Goal: Task Accomplishment & Management: Manage account settings

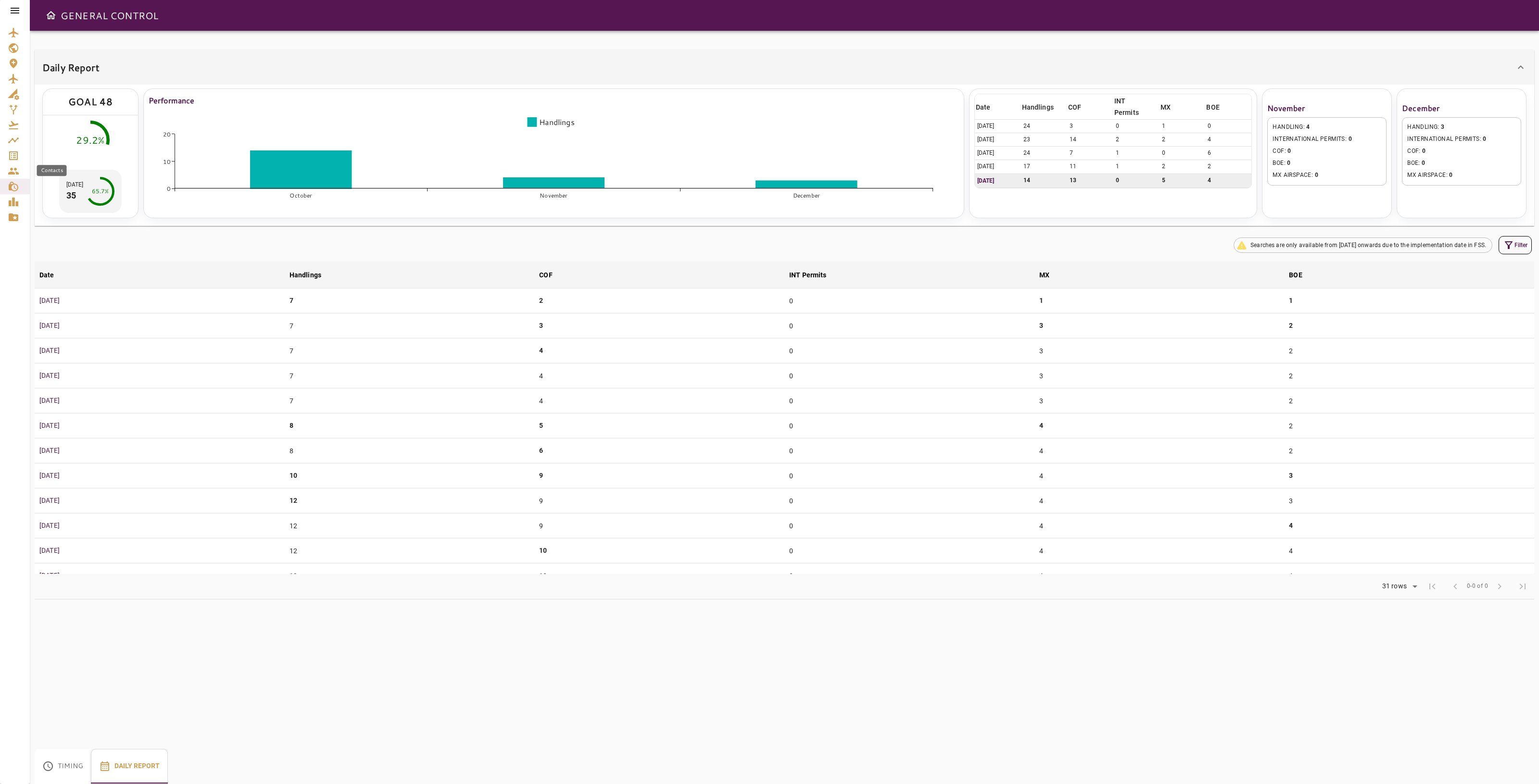
click at [15, 148] on link "Service Orders" at bounding box center [15, 156] width 30 height 16
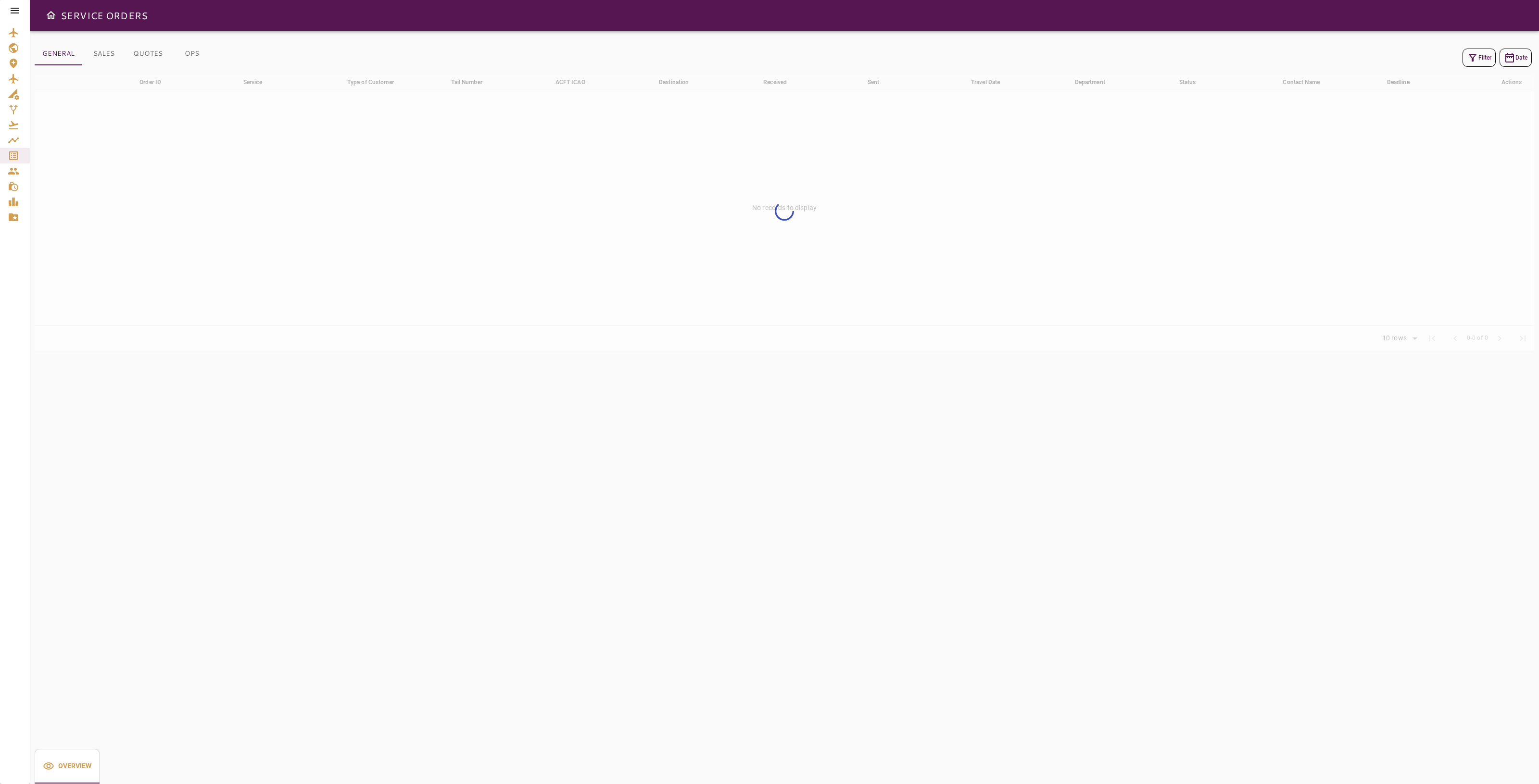
click at [1478, 59] on button "Filter" at bounding box center [1479, 58] width 33 height 18
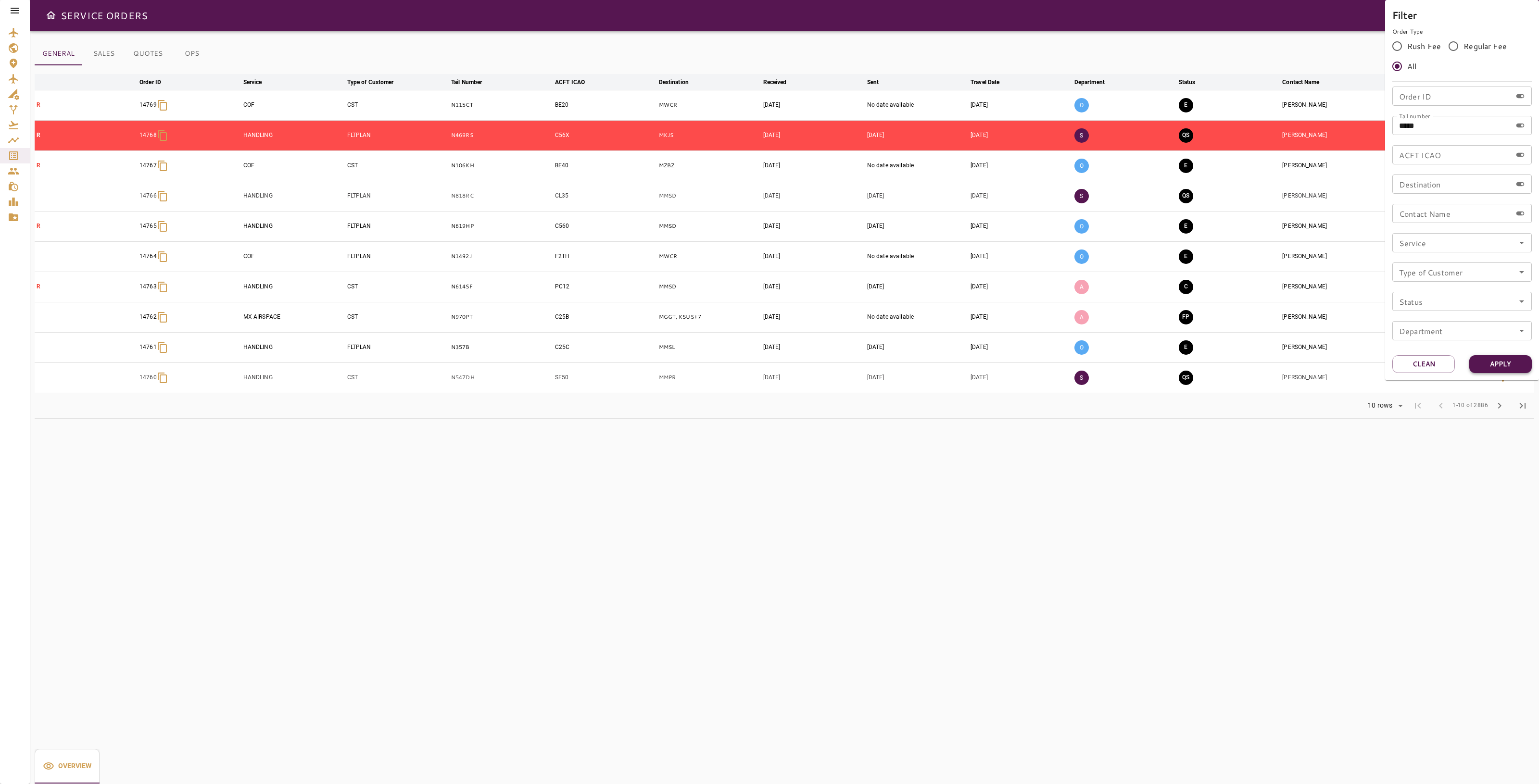
click at [1502, 367] on button "Apply" at bounding box center [1501, 363] width 63 height 18
click at [1501, 361] on button "Apply" at bounding box center [1501, 363] width 63 height 18
click at [1066, 530] on div at bounding box center [770, 392] width 1539 height 784
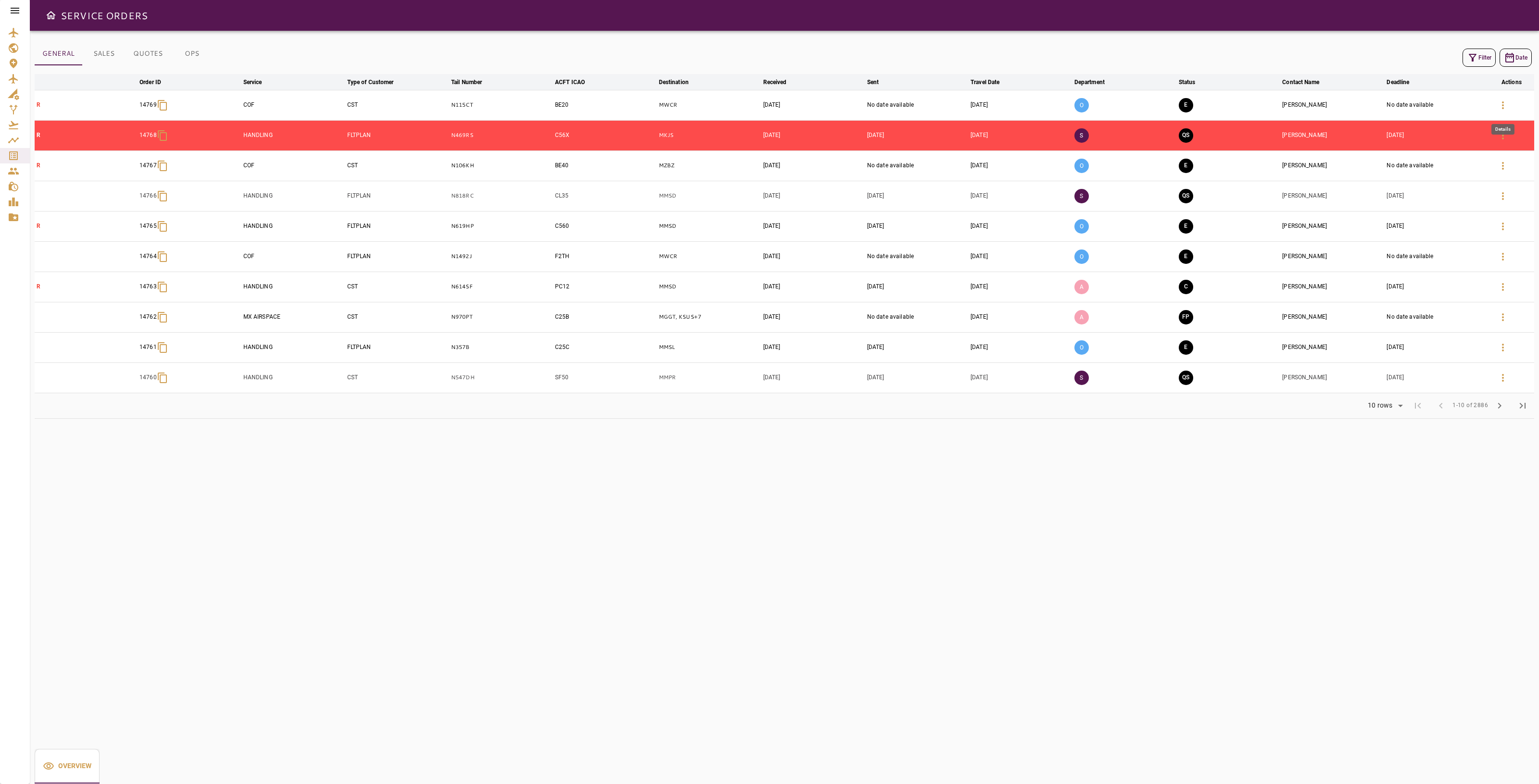
click at [1509, 105] on icon "button" at bounding box center [1503, 105] width 12 height 12
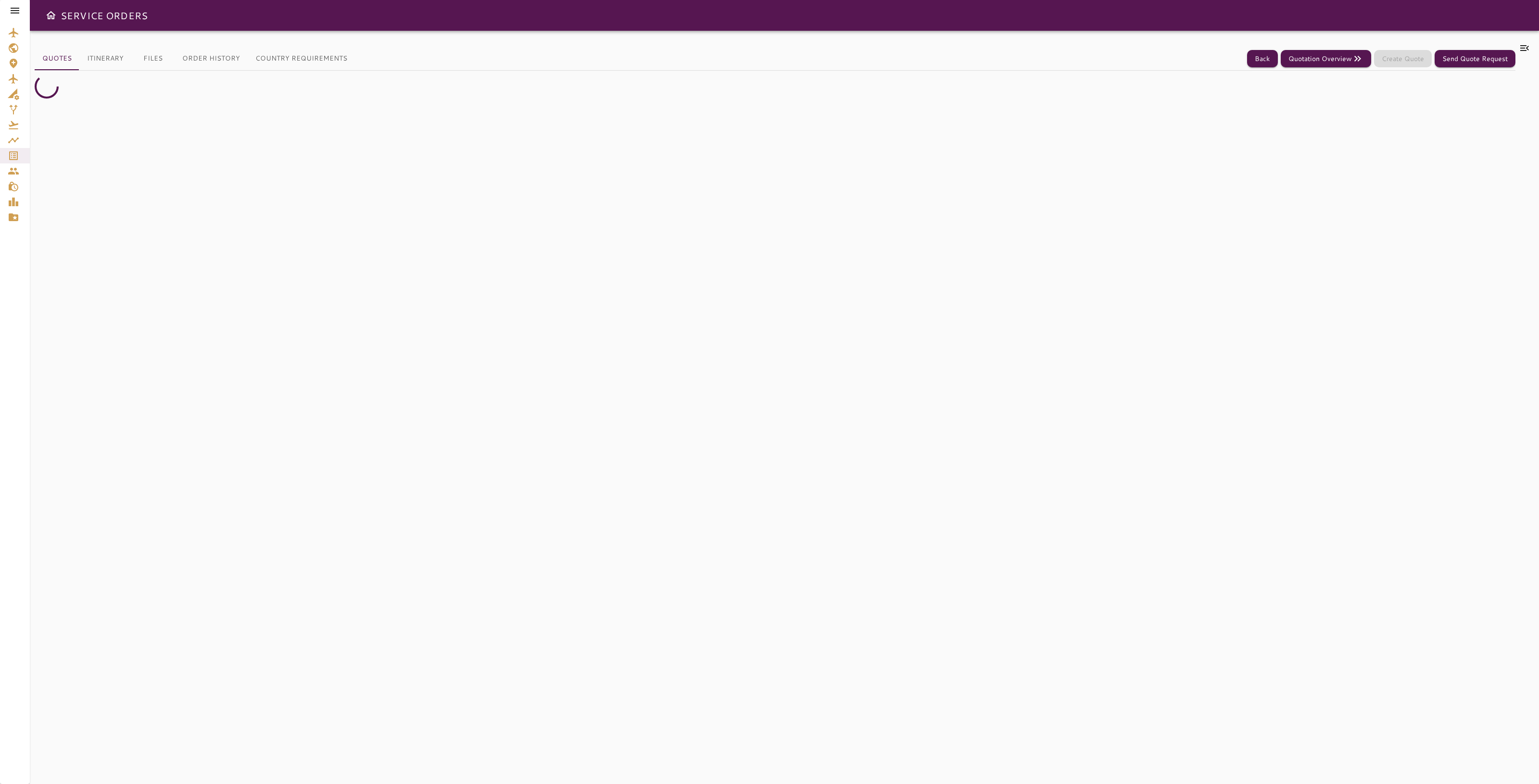
click at [158, 53] on button "Files" at bounding box center [152, 58] width 43 height 23
click at [112, 58] on div "Order Id: 14769" at bounding box center [770, 53] width 1454 height 12
